Goal: Check status: Check status

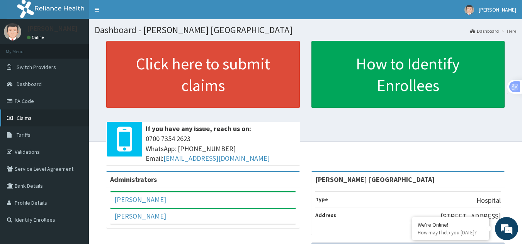
click at [36, 118] on link "Claims" at bounding box center [44, 118] width 89 height 17
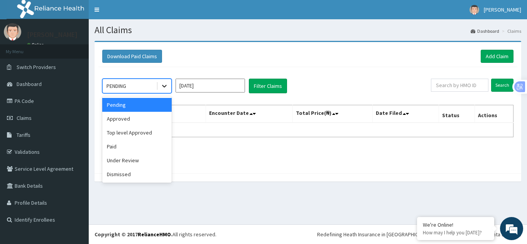
click at [164, 85] on icon at bounding box center [165, 86] width 8 height 8
click at [121, 146] on div "Paid" at bounding box center [136, 147] width 69 height 14
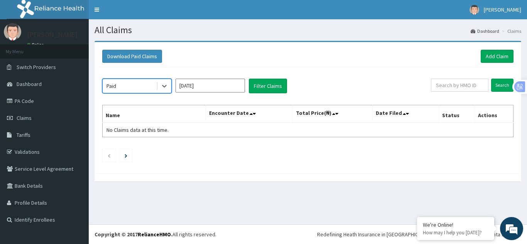
click at [225, 87] on input "[DATE]" at bounding box center [210, 86] width 69 height 14
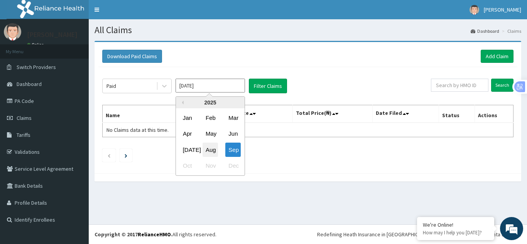
click at [211, 147] on div "Aug" at bounding box center [210, 150] width 15 height 14
type input "Aug 2025"
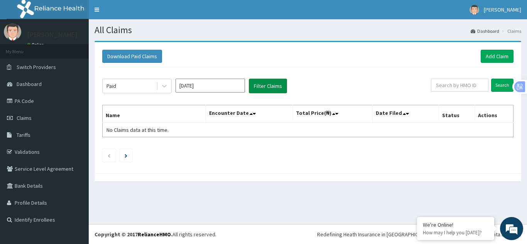
click at [272, 83] on button "Filter Claims" at bounding box center [268, 86] width 38 height 15
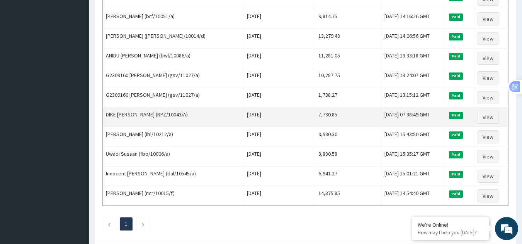
scroll to position [467, 0]
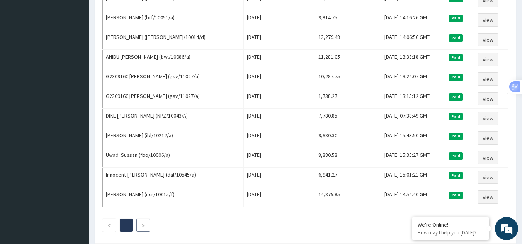
click at [139, 225] on li at bounding box center [143, 225] width 14 height 13
click at [144, 224] on icon "Next page" at bounding box center [142, 226] width 3 height 5
click at [108, 225] on icon "Previous page" at bounding box center [108, 226] width 3 height 5
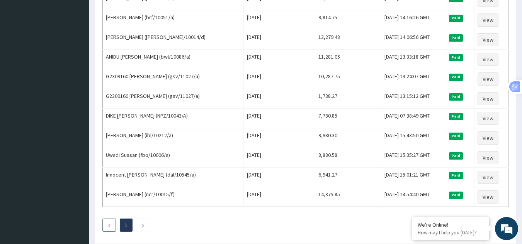
click at [108, 225] on icon "Previous page" at bounding box center [108, 226] width 3 height 5
drag, startPoint x: 108, startPoint y: 225, endPoint x: 144, endPoint y: 221, distance: 36.1
click at [144, 221] on ul "1" at bounding box center [305, 225] width 406 height 13
click at [144, 221] on li at bounding box center [143, 225] width 14 height 13
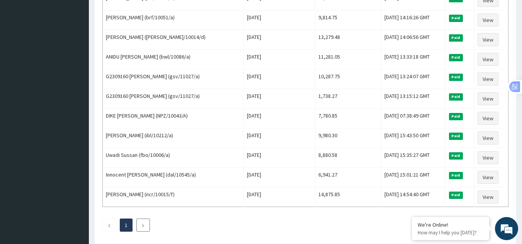
click at [142, 223] on link "Next page" at bounding box center [142, 225] width 3 height 7
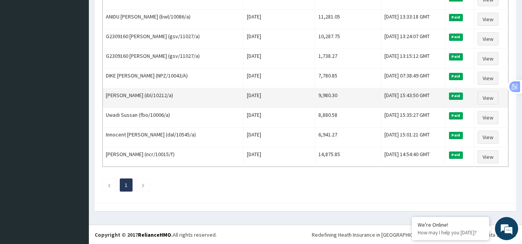
scroll to position [508, 0]
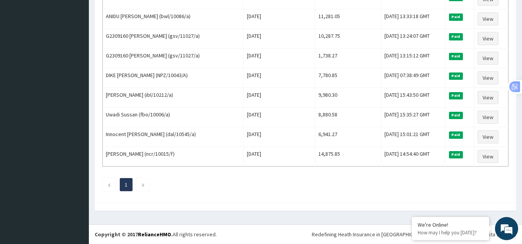
drag, startPoint x: 308, startPoint y: 69, endPoint x: 18, endPoint y: 22, distance: 294.0
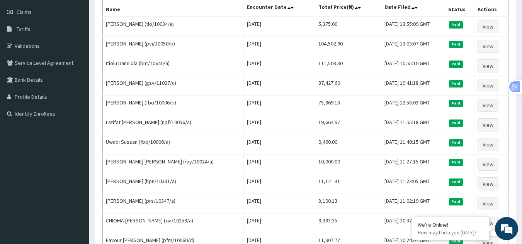
scroll to position [0, 0]
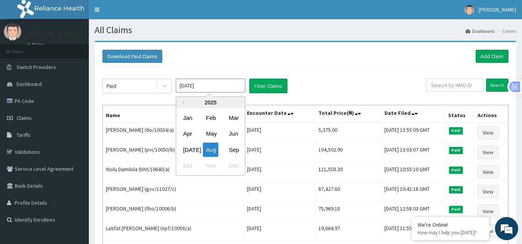
click at [189, 86] on input "Aug 2025" at bounding box center [210, 86] width 69 height 14
click at [190, 148] on div "Jul" at bounding box center [187, 150] width 15 height 14
type input "Jul 2025"
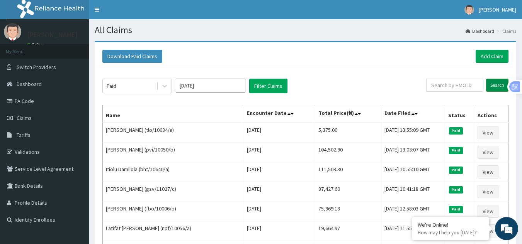
click at [496, 85] on input "Search" at bounding box center [497, 85] width 22 height 13
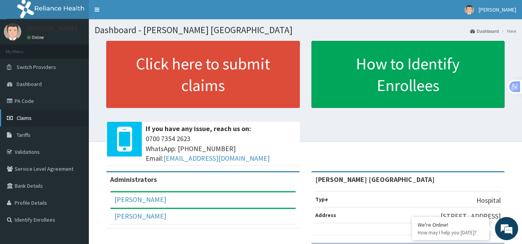
click at [54, 114] on link "Claims" at bounding box center [44, 118] width 89 height 17
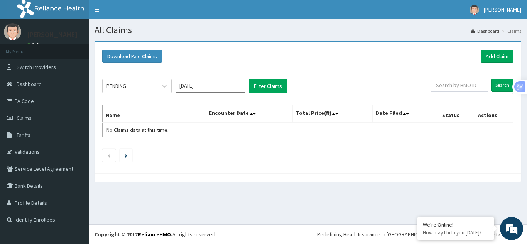
click at [186, 83] on input "[DATE]" at bounding box center [210, 86] width 69 height 14
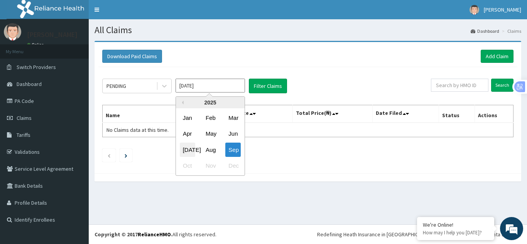
click at [188, 143] on div "[DATE]" at bounding box center [187, 150] width 15 height 14
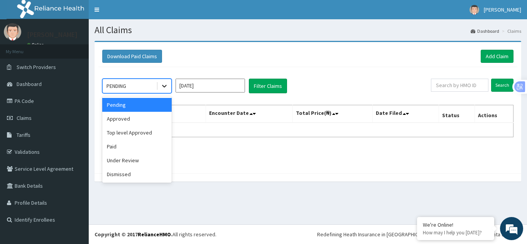
click at [163, 90] on div at bounding box center [165, 86] width 14 height 14
click at [150, 144] on div "Paid" at bounding box center [136, 147] width 69 height 14
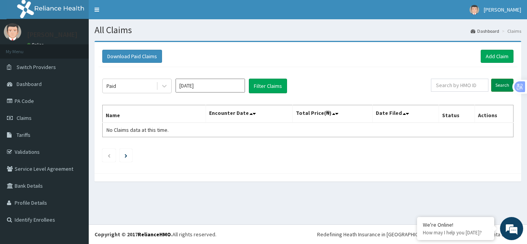
click at [503, 86] on input "Search" at bounding box center [502, 85] width 22 height 13
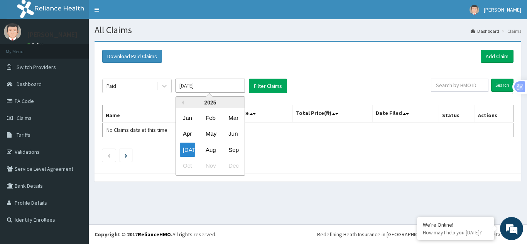
click at [218, 91] on input "Jul 2025" at bounding box center [210, 86] width 69 height 14
click at [188, 148] on div "Jul" at bounding box center [187, 150] width 15 height 14
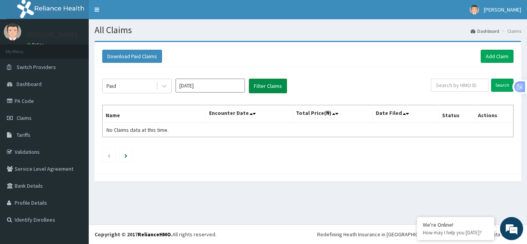
click at [266, 86] on button "Filter Claims" at bounding box center [268, 86] width 38 height 15
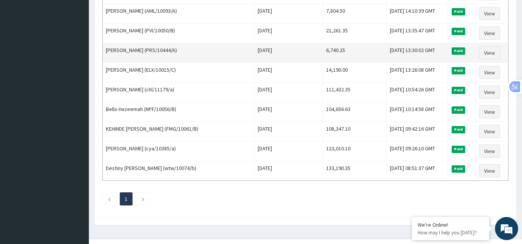
scroll to position [508, 0]
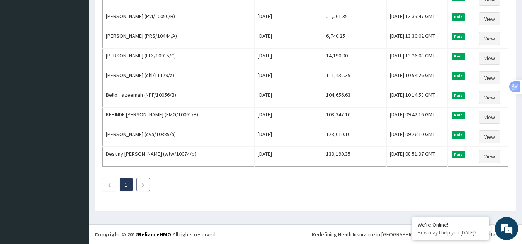
click at [144, 184] on icon "Next page" at bounding box center [142, 185] width 3 height 5
click at [108, 185] on icon "Previous page" at bounding box center [108, 185] width 3 height 5
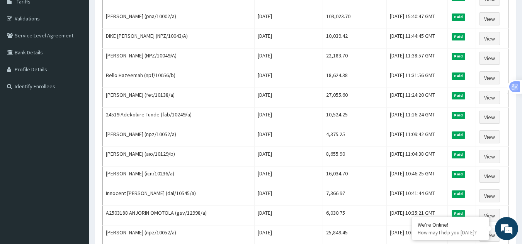
scroll to position [0, 0]
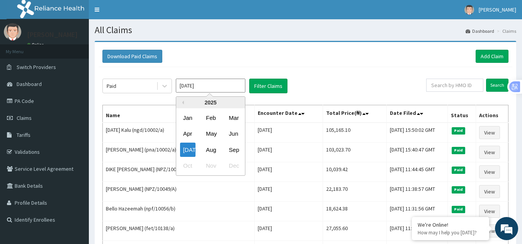
click at [186, 85] on input "Jul 2025" at bounding box center [210, 86] width 69 height 14
click at [229, 134] on div "Jun" at bounding box center [232, 134] width 15 height 14
type input "Jun 2025"
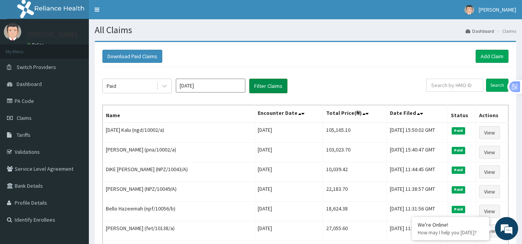
click at [275, 89] on button "Filter Claims" at bounding box center [268, 86] width 38 height 15
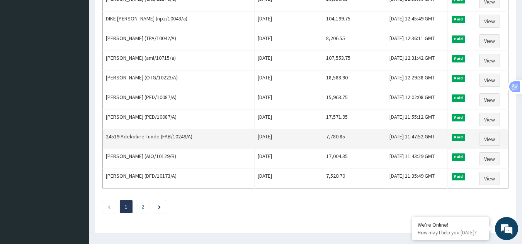
scroll to position [941, 0]
